Goal: Task Accomplishment & Management: Complete application form

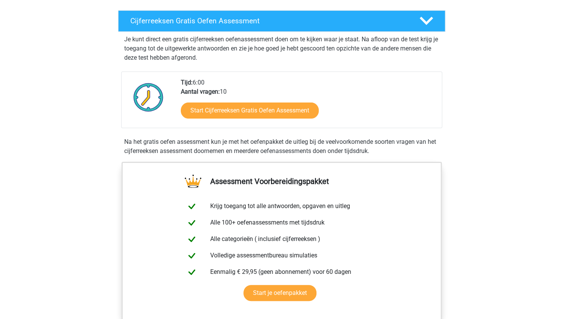
scroll to position [125, 0]
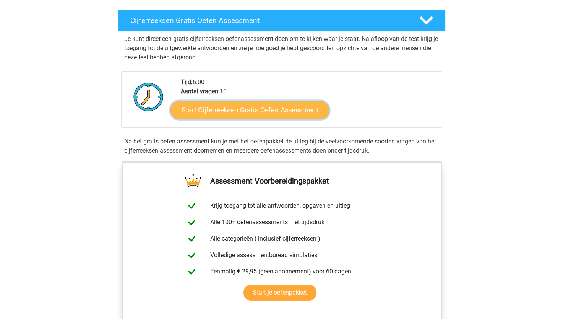
click at [216, 119] on link "Start Cijferreeksen Gratis Oefen Assessment" at bounding box center [250, 110] width 159 height 18
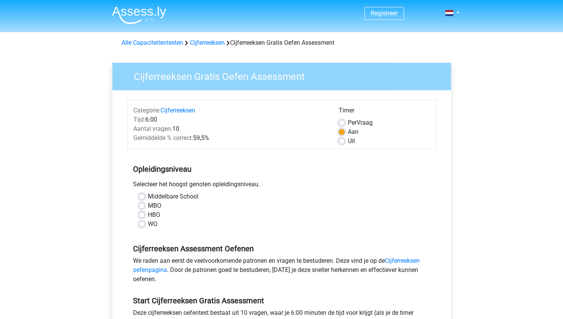
click at [348, 122] on label "Per Vraag" at bounding box center [360, 122] width 25 height 9
click at [341, 122] on input "Per Vraag" at bounding box center [342, 122] width 6 height 8
radio input "true"
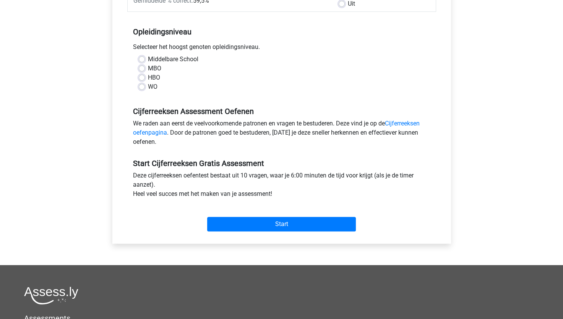
scroll to position [138, 0]
click at [145, 85] on div "WO" at bounding box center [282, 86] width 286 height 9
click at [147, 86] on div "WO" at bounding box center [282, 86] width 286 height 9
click at [145, 85] on div "WO" at bounding box center [282, 86] width 286 height 9
click at [148, 85] on label "WO" at bounding box center [153, 86] width 10 height 9
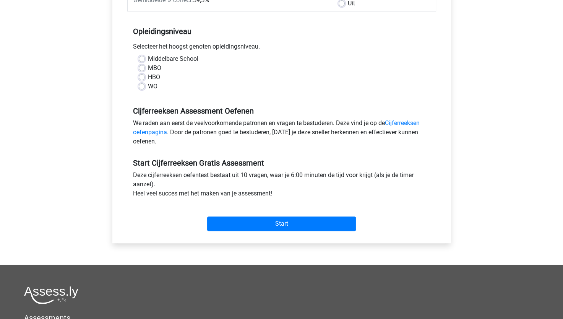
click at [142, 85] on input "WO" at bounding box center [142, 86] width 6 height 8
radio input "true"
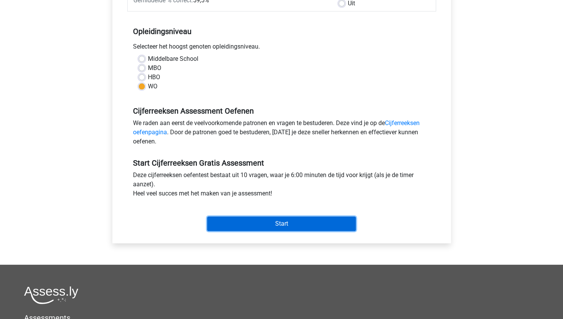
click at [243, 226] on input "Start" at bounding box center [281, 223] width 149 height 15
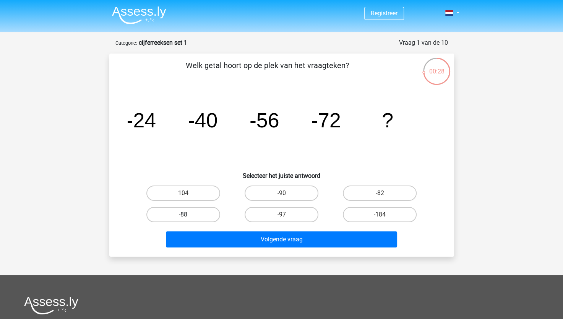
click at [193, 216] on label "-88" at bounding box center [183, 214] width 74 height 15
click at [188, 216] on input "-88" at bounding box center [185, 217] width 5 height 5
radio input "true"
click at [238, 248] on div "Volgende vraag" at bounding box center [281, 240] width 295 height 19
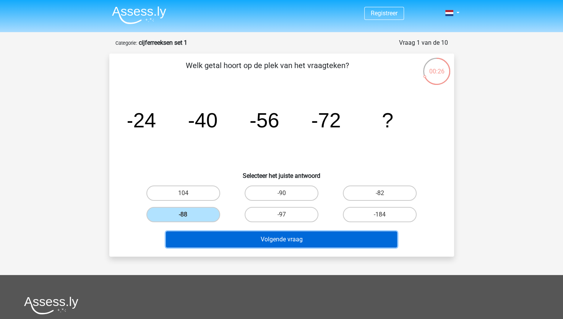
click at [235, 239] on button "Volgende vraag" at bounding box center [281, 239] width 231 height 16
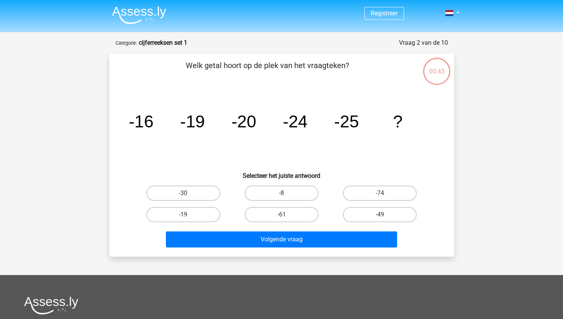
scroll to position [38, 0]
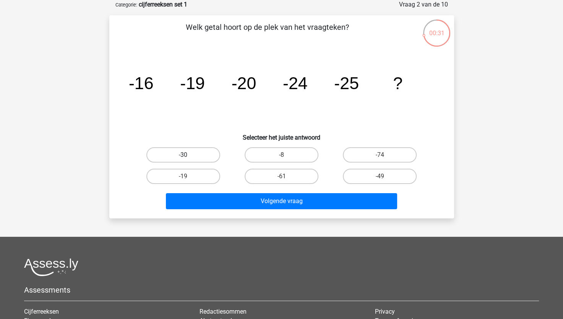
click at [193, 158] on label "-30" at bounding box center [183, 154] width 74 height 15
click at [188, 158] on input "-30" at bounding box center [185, 157] width 5 height 5
radio input "true"
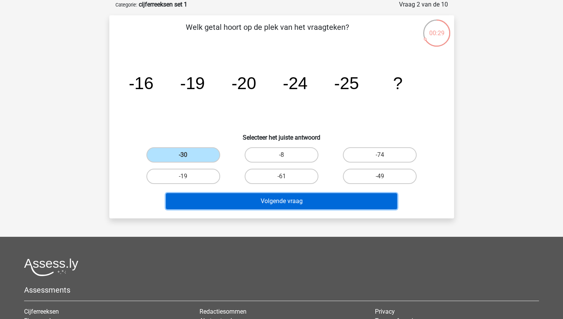
click at [224, 195] on button "Volgende vraag" at bounding box center [281, 201] width 231 height 16
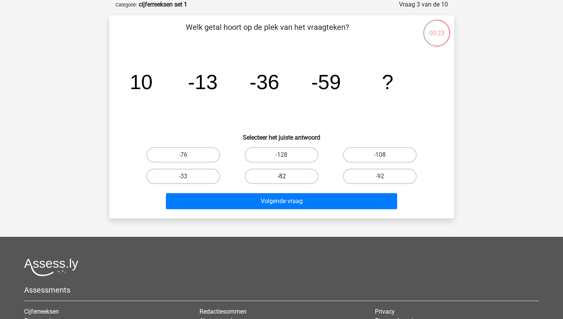
click at [280, 179] on label "-82" at bounding box center [282, 176] width 74 height 15
click at [281, 179] on input "-82" at bounding box center [283, 178] width 5 height 5
radio input "true"
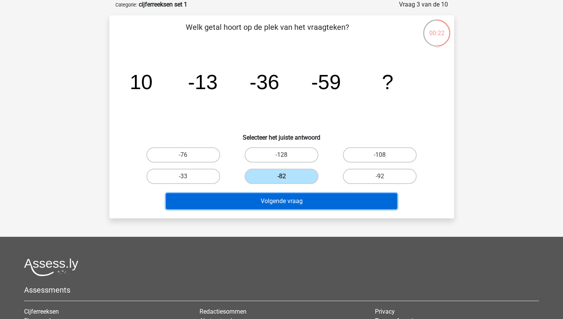
click at [264, 202] on button "Volgende vraag" at bounding box center [281, 201] width 231 height 16
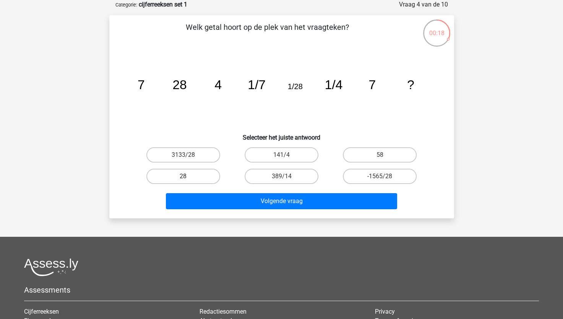
click at [202, 169] on label "28" at bounding box center [183, 176] width 74 height 15
click at [188, 176] on input "28" at bounding box center [185, 178] width 5 height 5
radio input "true"
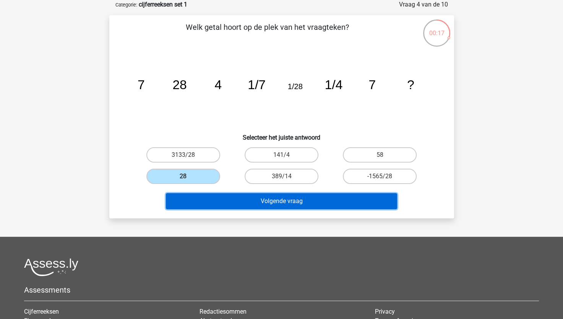
click at [230, 206] on button "Volgende vraag" at bounding box center [281, 201] width 231 height 16
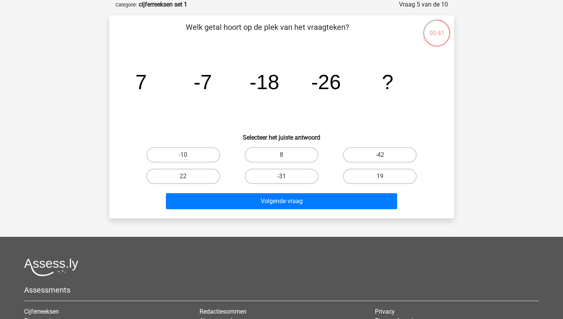
click at [268, 176] on label "-31" at bounding box center [282, 176] width 74 height 15
click at [281, 176] on input "-31" at bounding box center [283, 178] width 5 height 5
radio input "true"
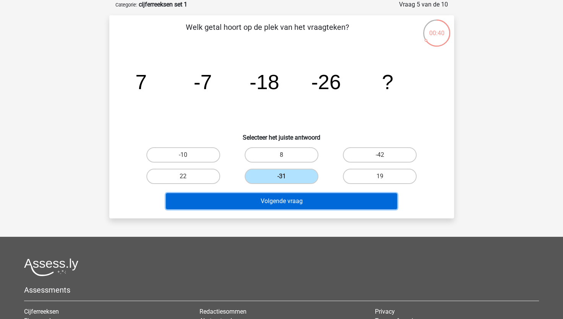
click at [269, 198] on button "Volgende vraag" at bounding box center [281, 201] width 231 height 16
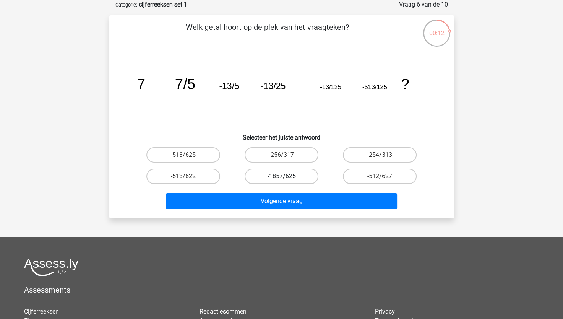
click at [277, 175] on label "-1857/625" at bounding box center [282, 176] width 74 height 15
click at [281, 176] on input "-1857/625" at bounding box center [283, 178] width 5 height 5
radio input "true"
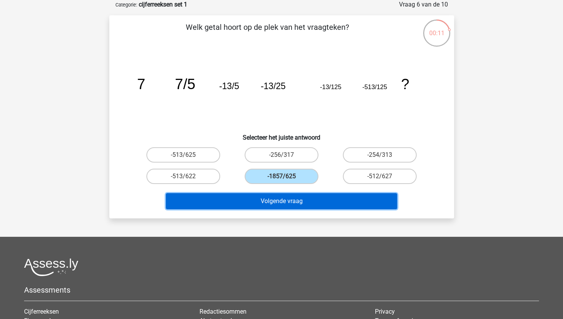
click at [272, 200] on button "Volgende vraag" at bounding box center [281, 201] width 231 height 16
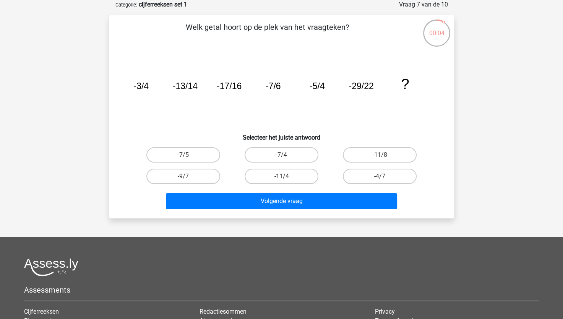
click at [263, 175] on label "-11/4" at bounding box center [282, 176] width 74 height 15
click at [281, 176] on input "-11/4" at bounding box center [283, 178] width 5 height 5
radio input "true"
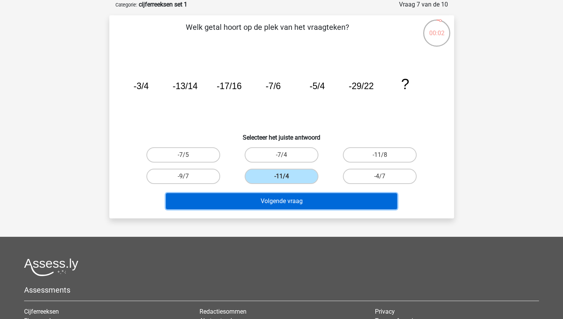
click at [228, 199] on button "Volgende vraag" at bounding box center [281, 201] width 231 height 16
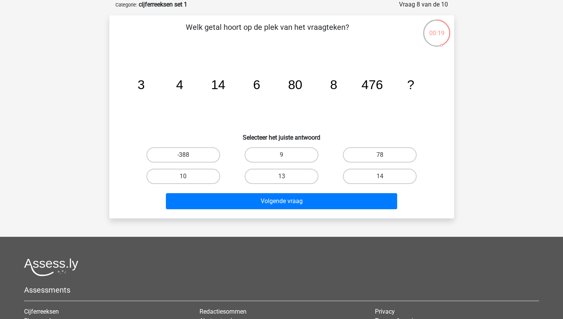
click at [277, 186] on div "13" at bounding box center [281, 176] width 98 height 21
click at [277, 180] on label "13" at bounding box center [282, 176] width 74 height 15
click at [281, 180] on input "13" at bounding box center [283, 178] width 5 height 5
radio input "true"
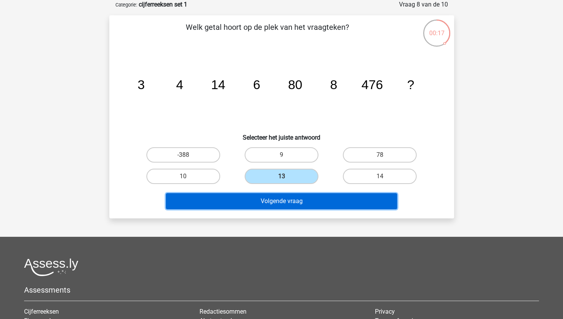
click at [269, 204] on button "Volgende vraag" at bounding box center [281, 201] width 231 height 16
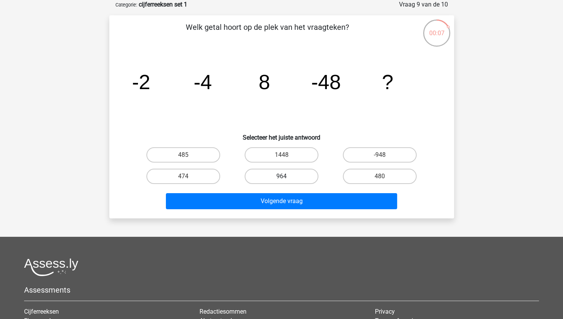
click at [272, 177] on label "964" at bounding box center [282, 176] width 74 height 15
click at [281, 177] on input "964" at bounding box center [283, 178] width 5 height 5
radio input "true"
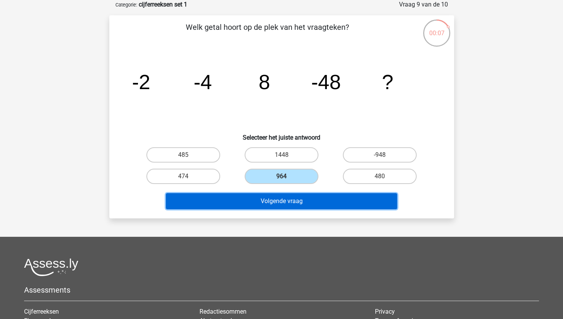
click at [271, 207] on button "Volgende vraag" at bounding box center [281, 201] width 231 height 16
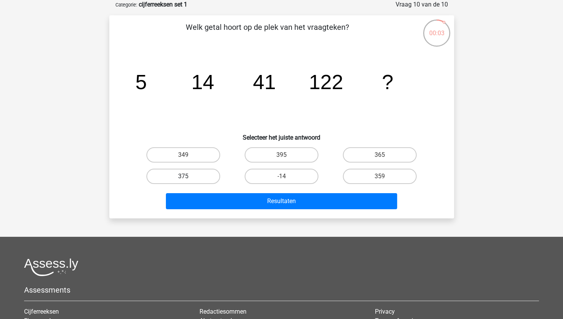
click at [184, 175] on label "375" at bounding box center [183, 176] width 74 height 15
click at [184, 176] on input "375" at bounding box center [185, 178] width 5 height 5
radio input "true"
click at [361, 151] on label "365" at bounding box center [380, 154] width 74 height 15
click at [380, 155] on input "365" at bounding box center [382, 157] width 5 height 5
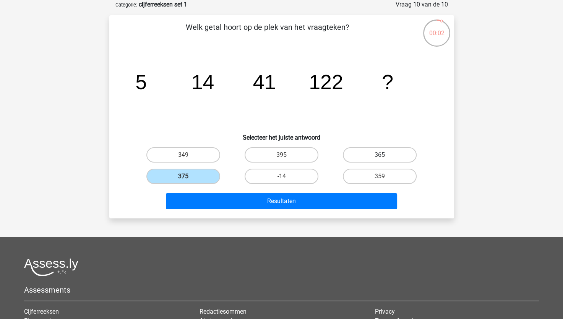
radio input "true"
